Goal: Task Accomplishment & Management: Manage account settings

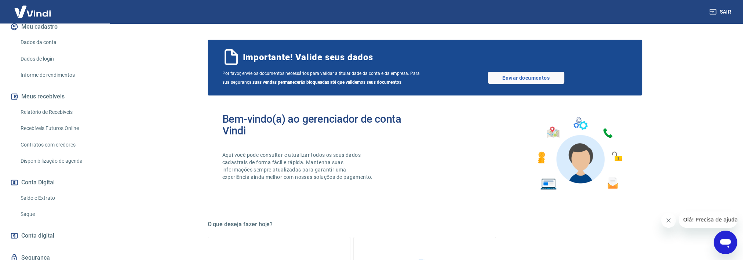
scroll to position [131, 0]
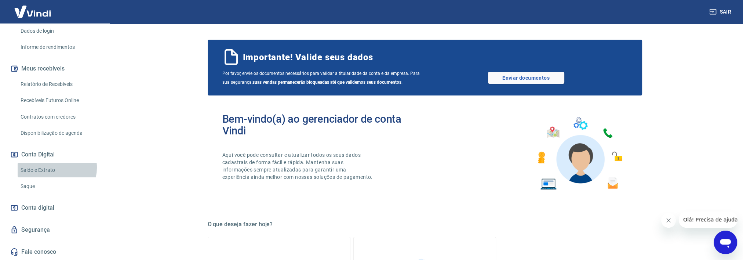
click at [49, 168] on link "Saldo e Extrato" at bounding box center [59, 170] width 83 height 15
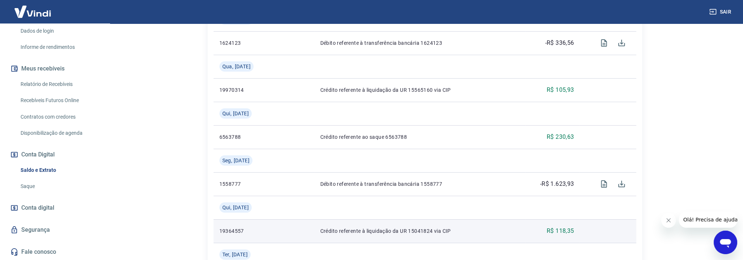
scroll to position [220, 0]
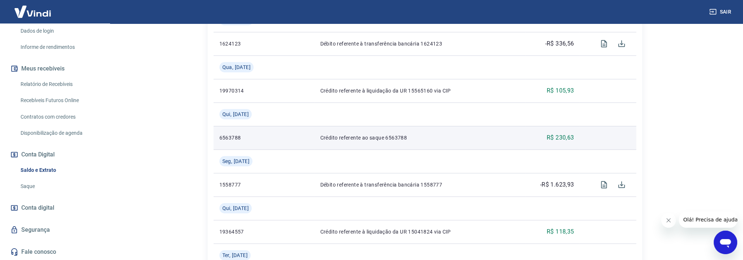
click at [417, 138] on p "Crédito referente ao saque 6563788" at bounding box center [419, 137] width 199 height 7
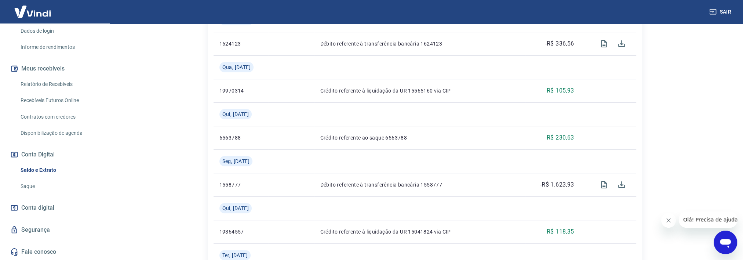
click at [36, 186] on link "Saque" at bounding box center [59, 186] width 83 height 15
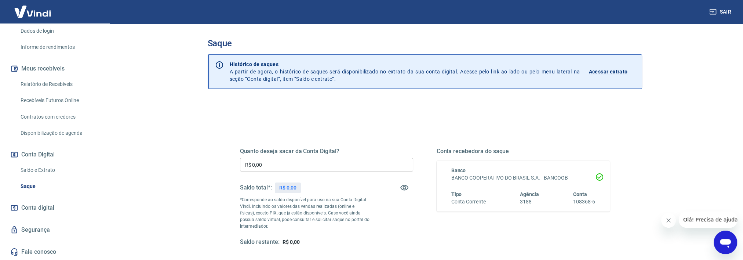
click at [48, 171] on link "Saldo e Extrato" at bounding box center [59, 170] width 83 height 15
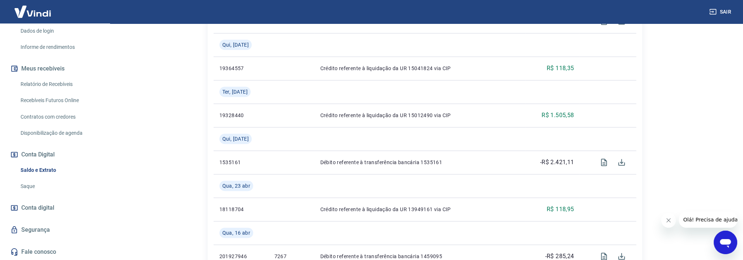
scroll to position [367, 0]
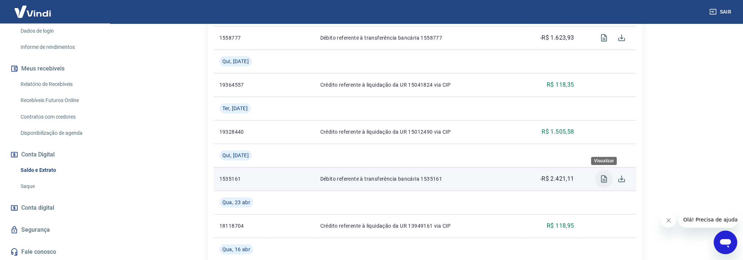
click at [601, 182] on icon "Visualizar" at bounding box center [604, 178] width 9 height 9
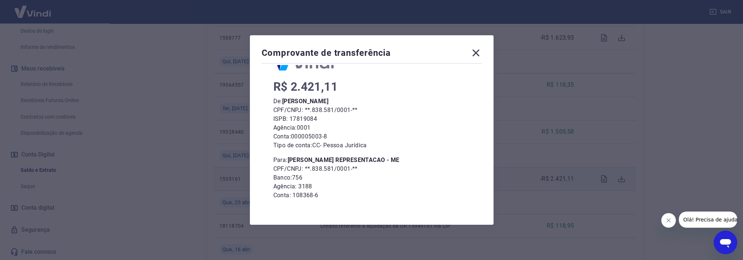
scroll to position [72, 0]
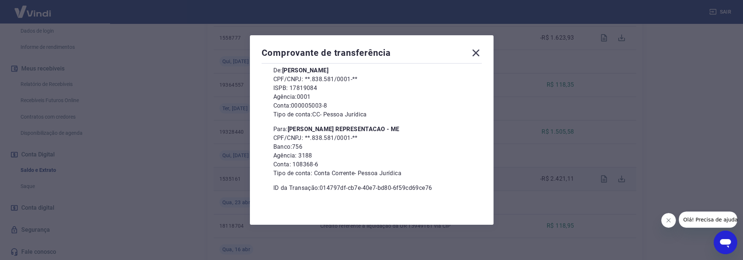
click at [482, 48] on icon at bounding box center [476, 53] width 12 height 12
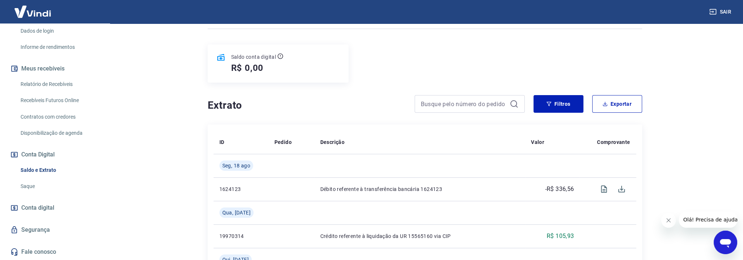
scroll to position [73, 0]
